Goal: Transaction & Acquisition: Purchase product/service

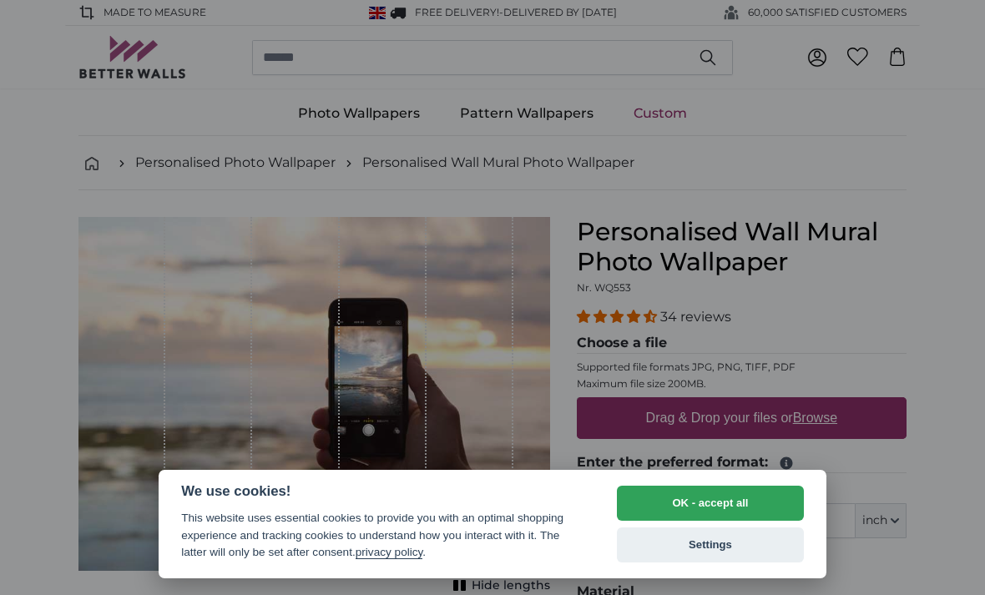
click at [684, 549] on button "Settings" at bounding box center [710, 545] width 187 height 35
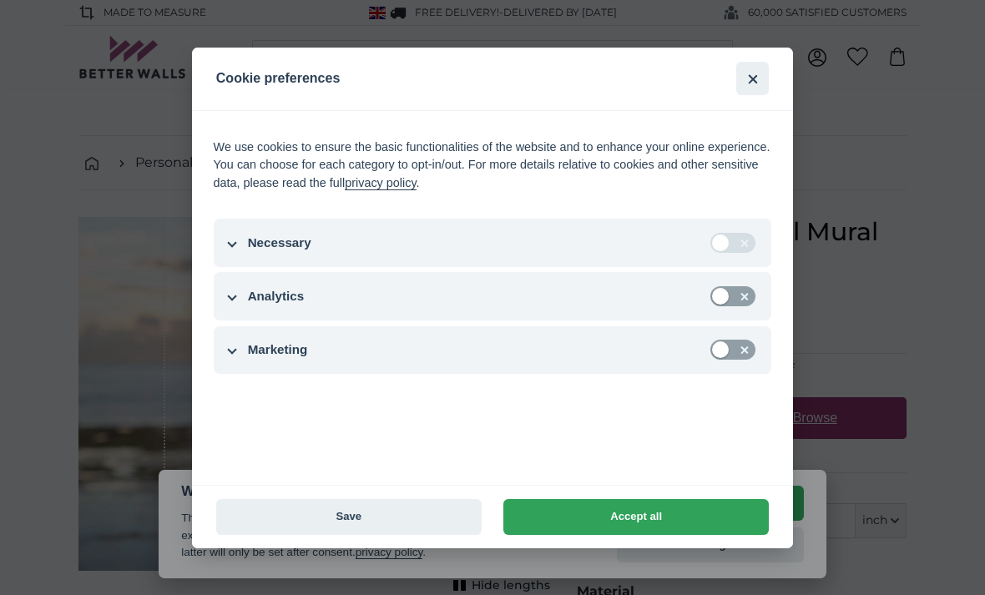
click at [436, 520] on button "Save" at bounding box center [348, 517] width 265 height 36
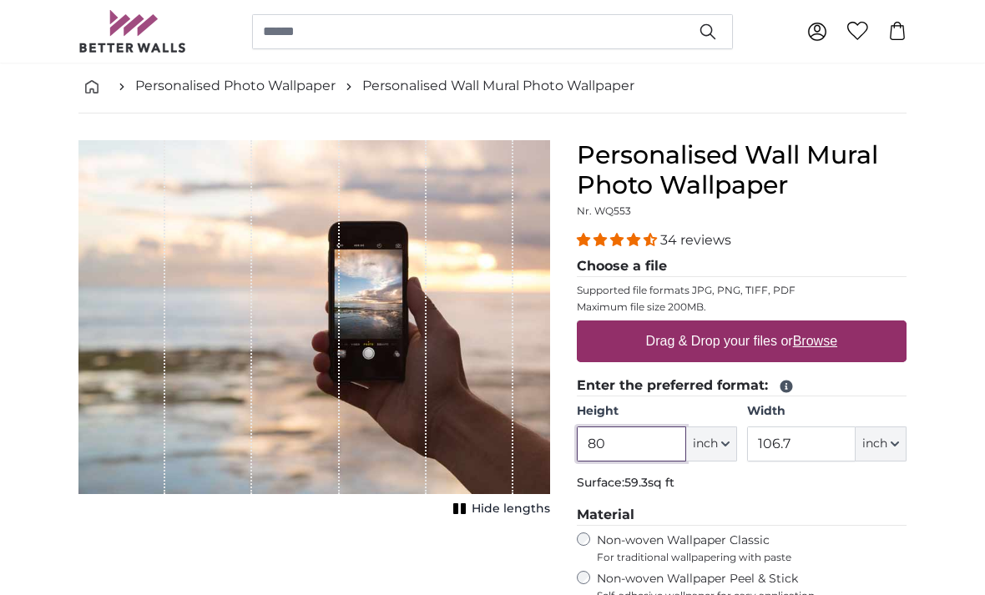
scroll to position [75, 0]
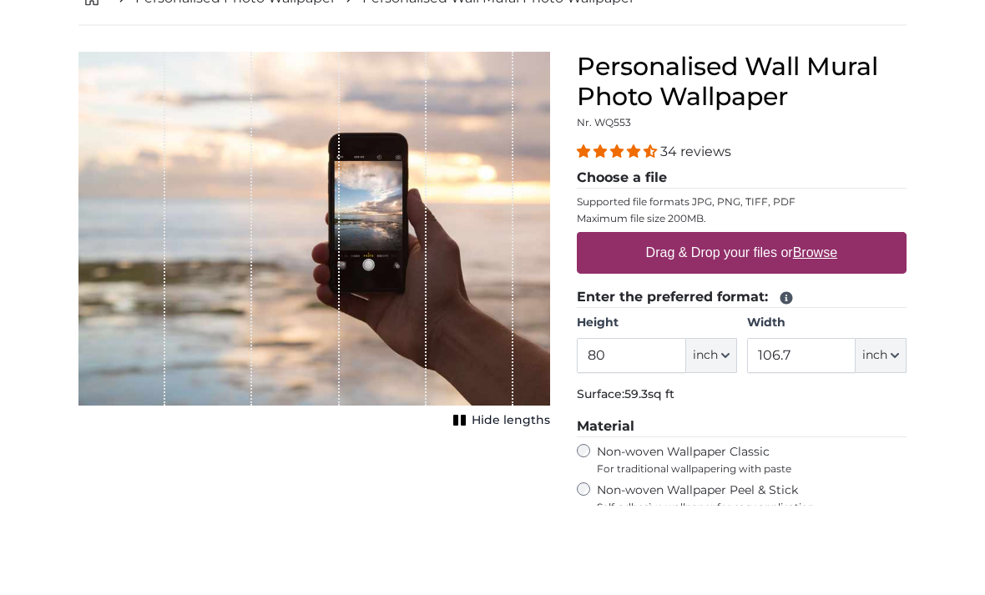
click at [636, 258] on legend "Choose a file" at bounding box center [742, 268] width 330 height 21
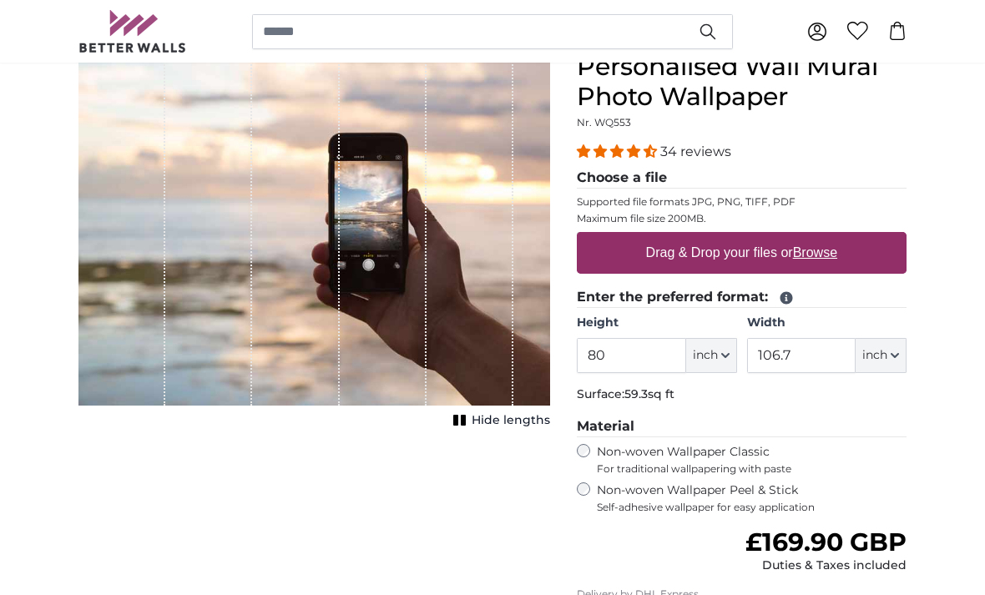
click at [646, 176] on legend "Choose a file" at bounding box center [742, 178] width 330 height 21
click at [825, 257] on u "Browse" at bounding box center [815, 252] width 44 height 14
click at [825, 237] on input "Drag & Drop your files or Browse" at bounding box center [742, 234] width 330 height 5
type input "**********"
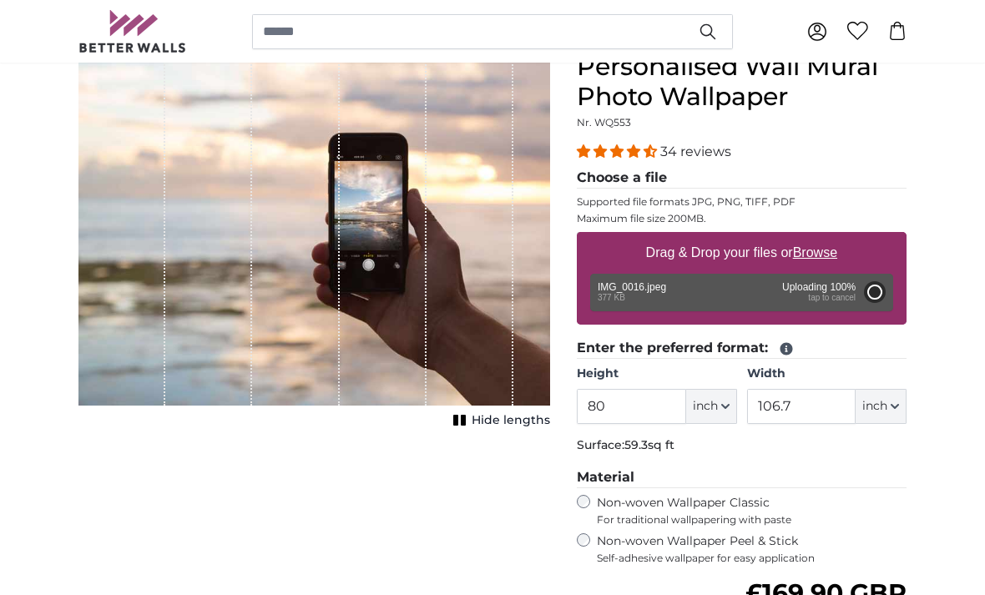
type input "27.2"
type input "32.3"
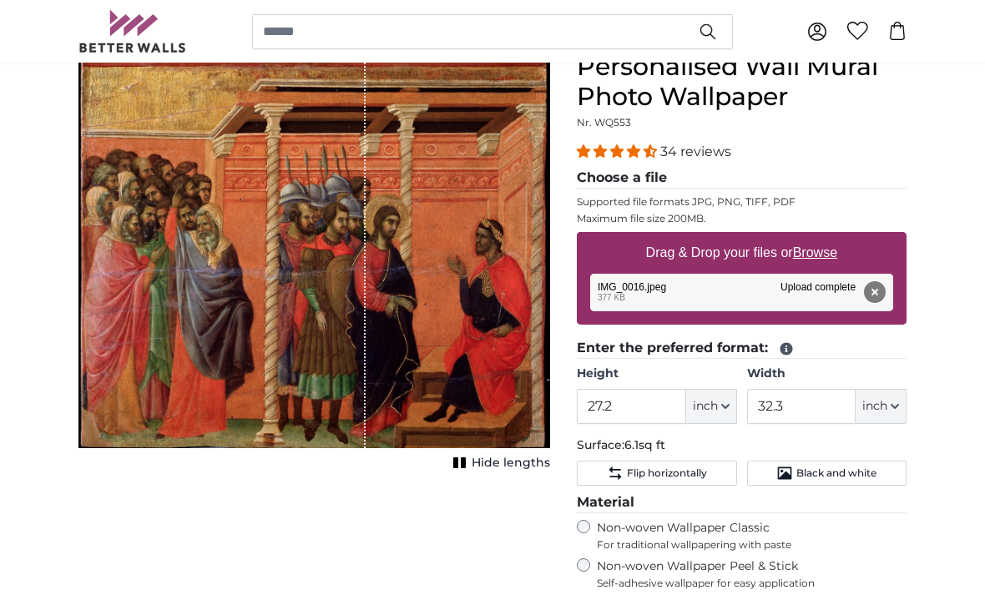
click at [478, 459] on span "Hide lengths" at bounding box center [511, 463] width 78 height 17
click at [469, 468] on span "Show lengths" at bounding box center [508, 463] width 84 height 17
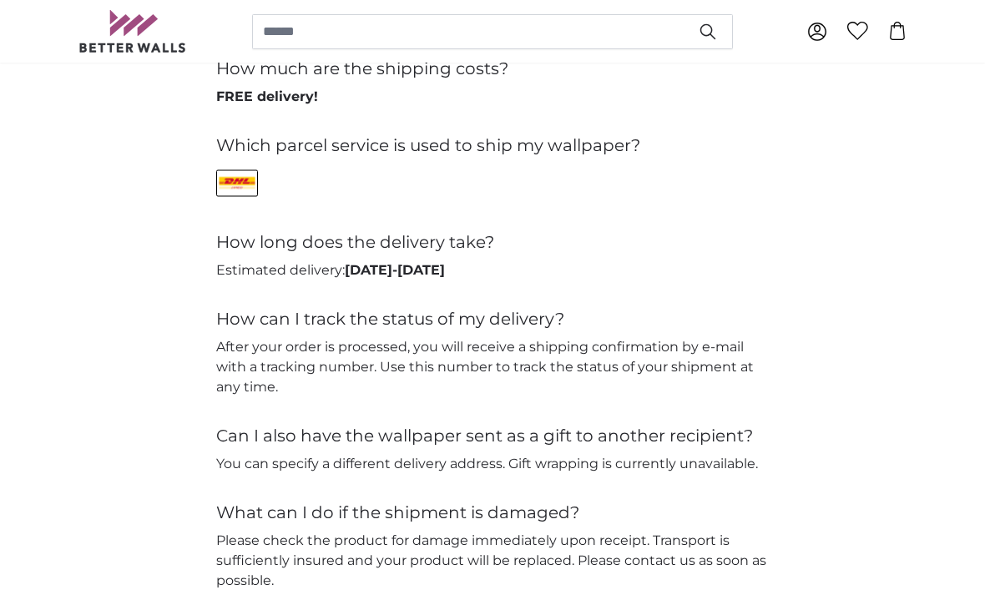
scroll to position [3836, 0]
